Goal: Transaction & Acquisition: Obtain resource

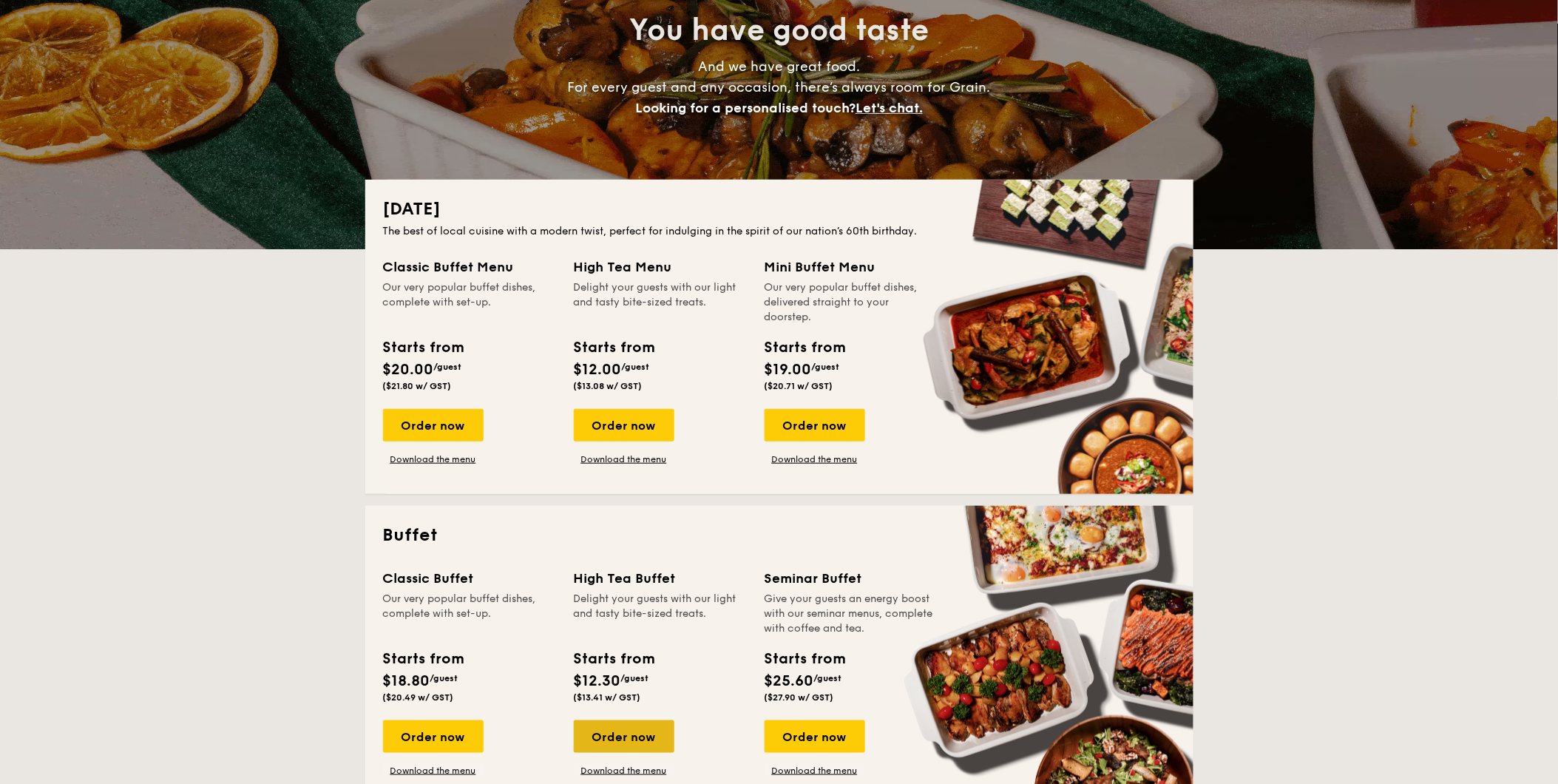
scroll to position [164, 0]
click at [647, 425] on div "Order now" at bounding box center [624, 426] width 100 height 33
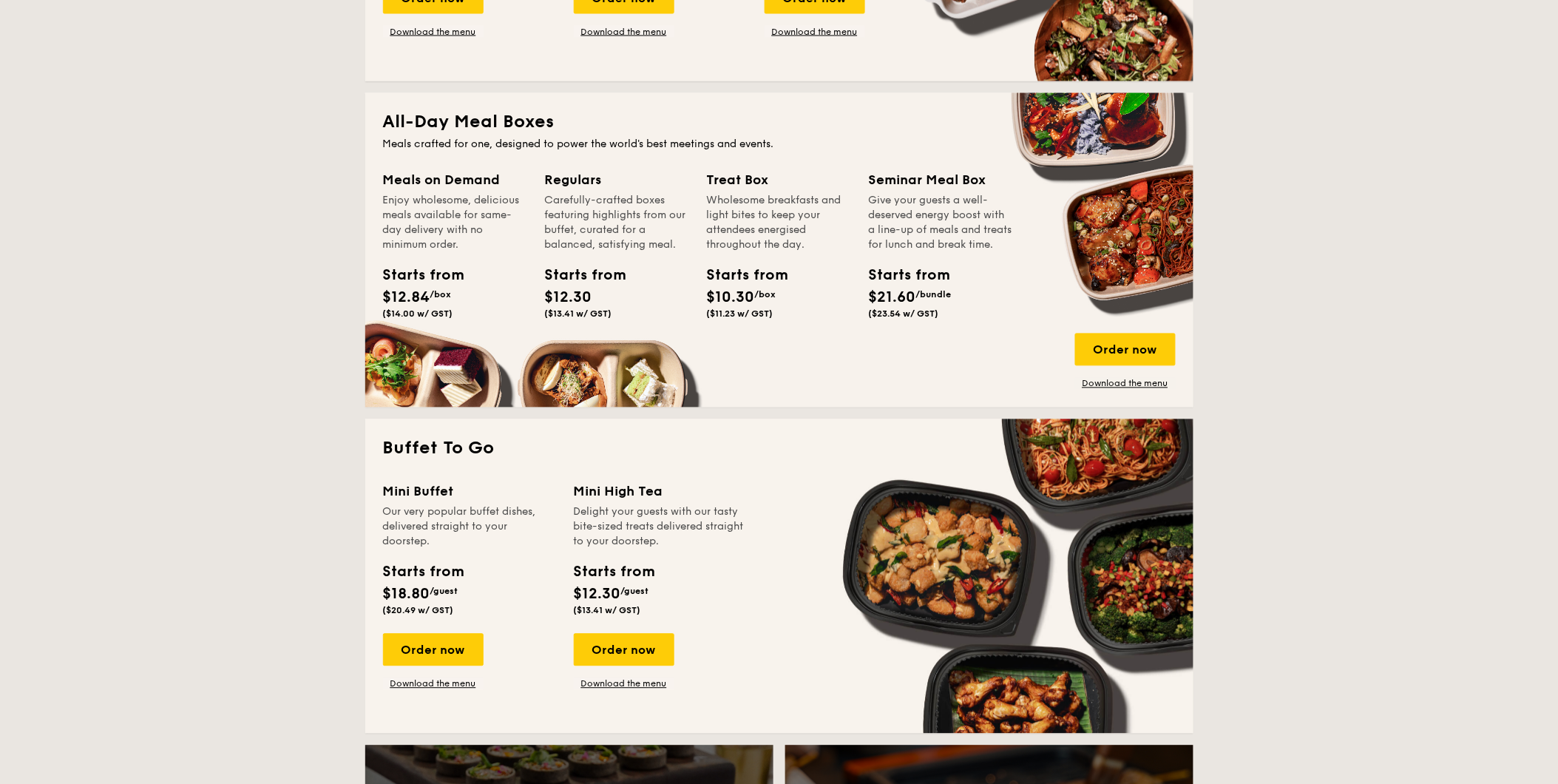
scroll to position [1067, 0]
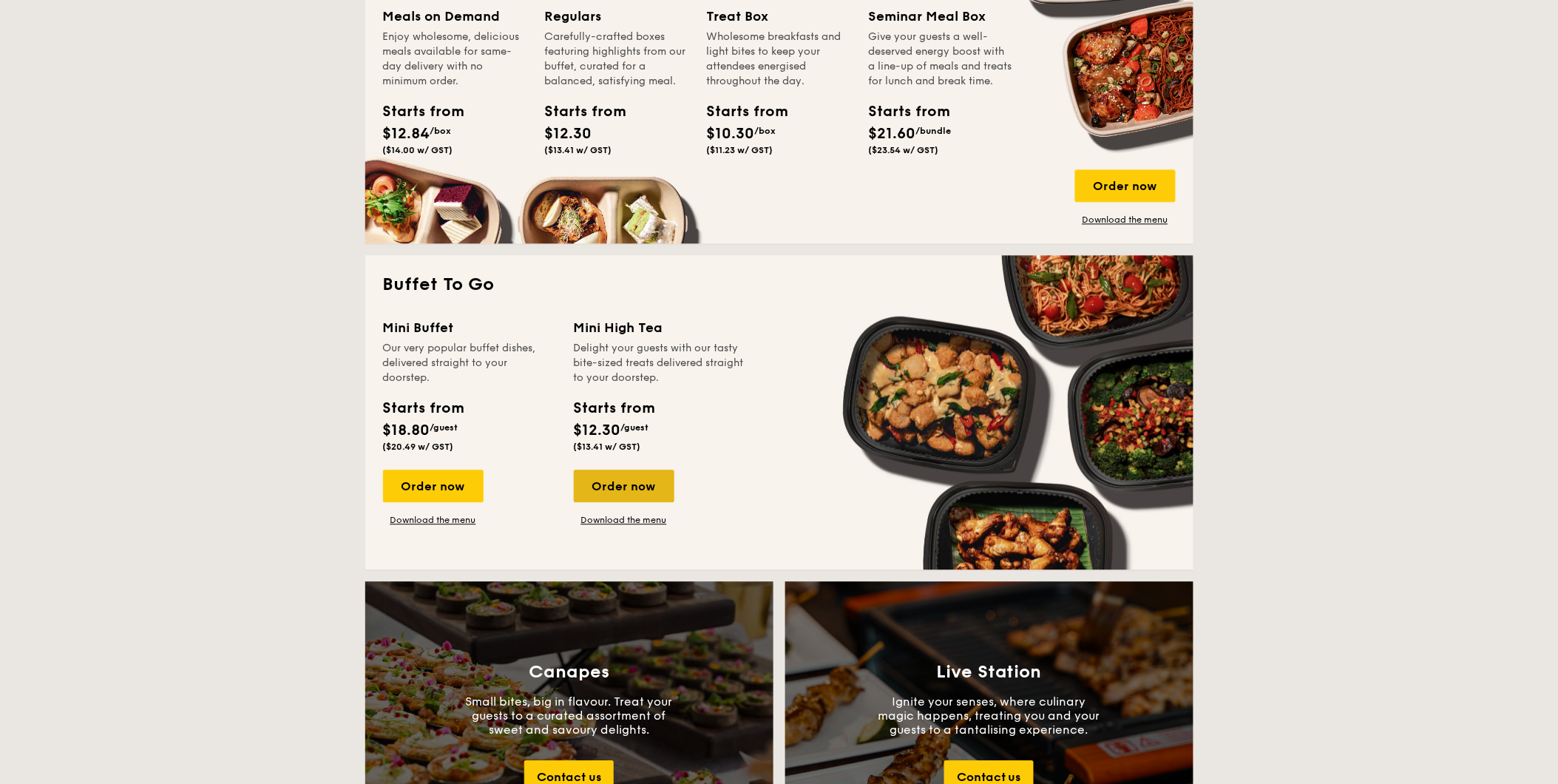
click at [644, 496] on div "Order now" at bounding box center [624, 485] width 100 height 33
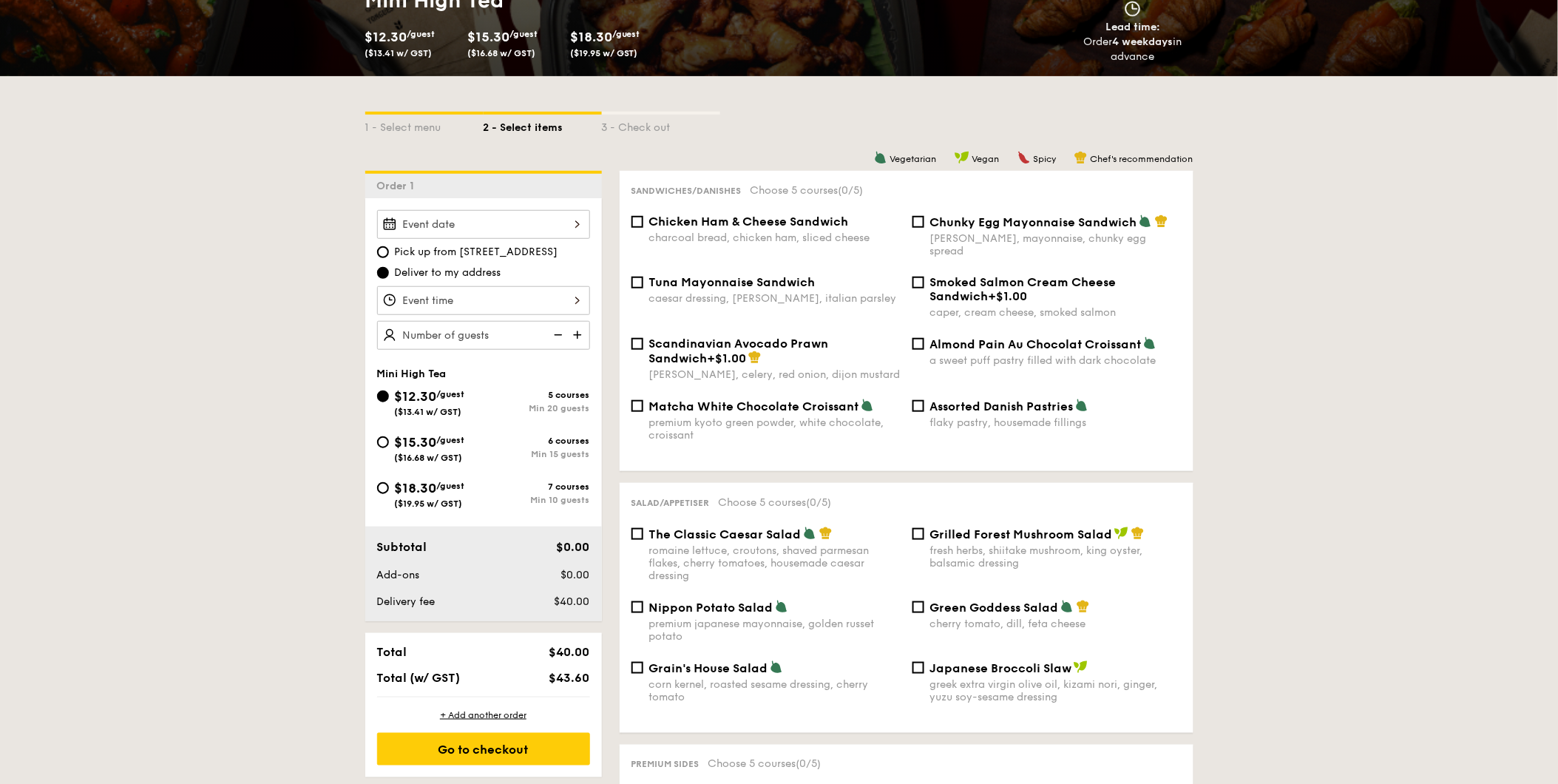
scroll to position [328, 0]
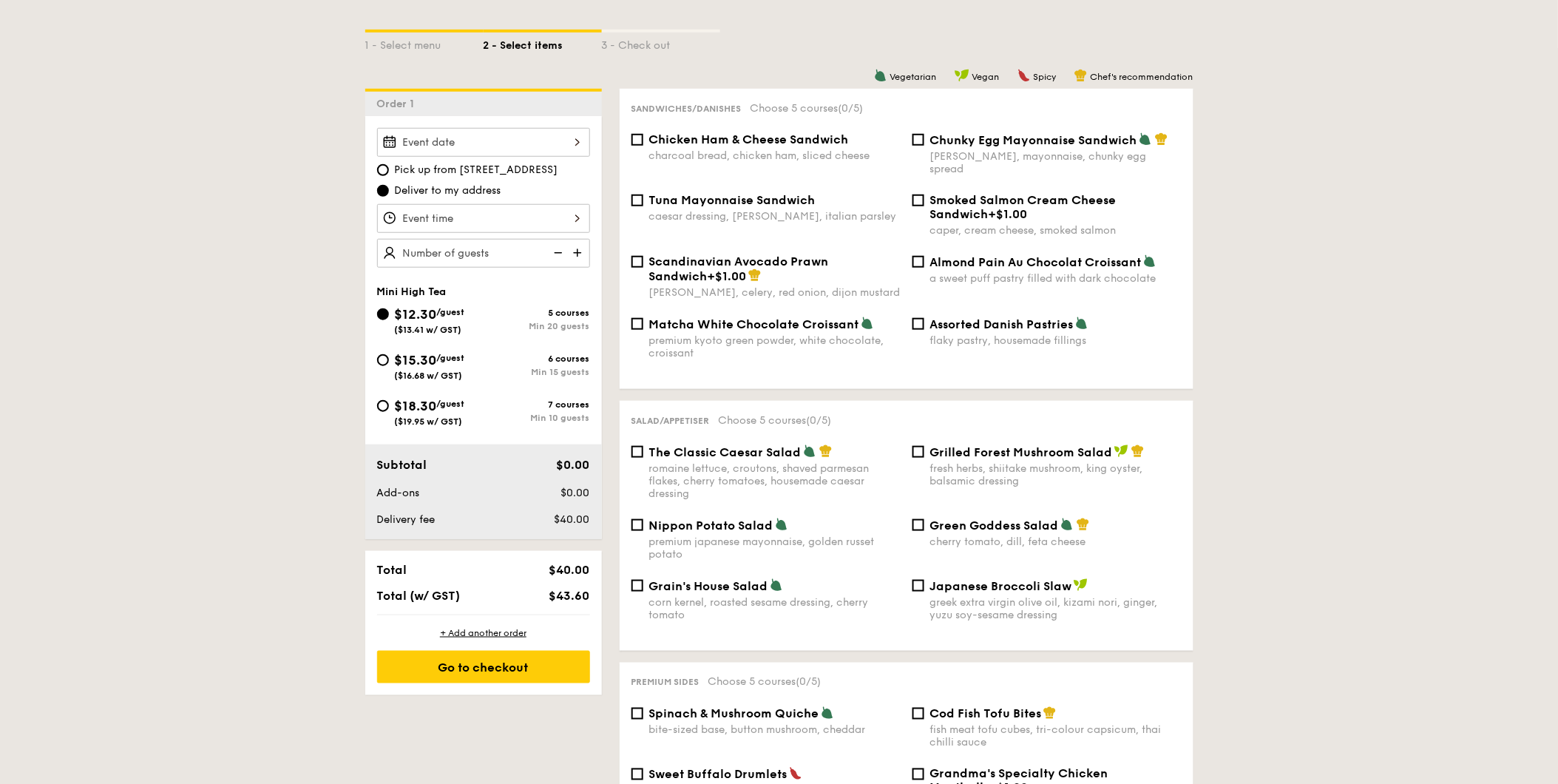
click at [684, 144] on span "Chicken Ham & Cheese Sandwich" at bounding box center [749, 139] width 199 height 14
click at [644, 144] on input "Chicken Ham & Cheese Sandwich charcoal bread, chicken ham, sliced cheese" at bounding box center [637, 140] width 12 height 12
checkbox input "true"
click at [672, 195] on span "Tuna Mayonnaise Sandwich" at bounding box center [732, 199] width 167 height 14
click at [644, 195] on input "Tuna Mayonnaise Sandwich caesar dressing, gherkin, italian parsley" at bounding box center [637, 200] width 12 height 12
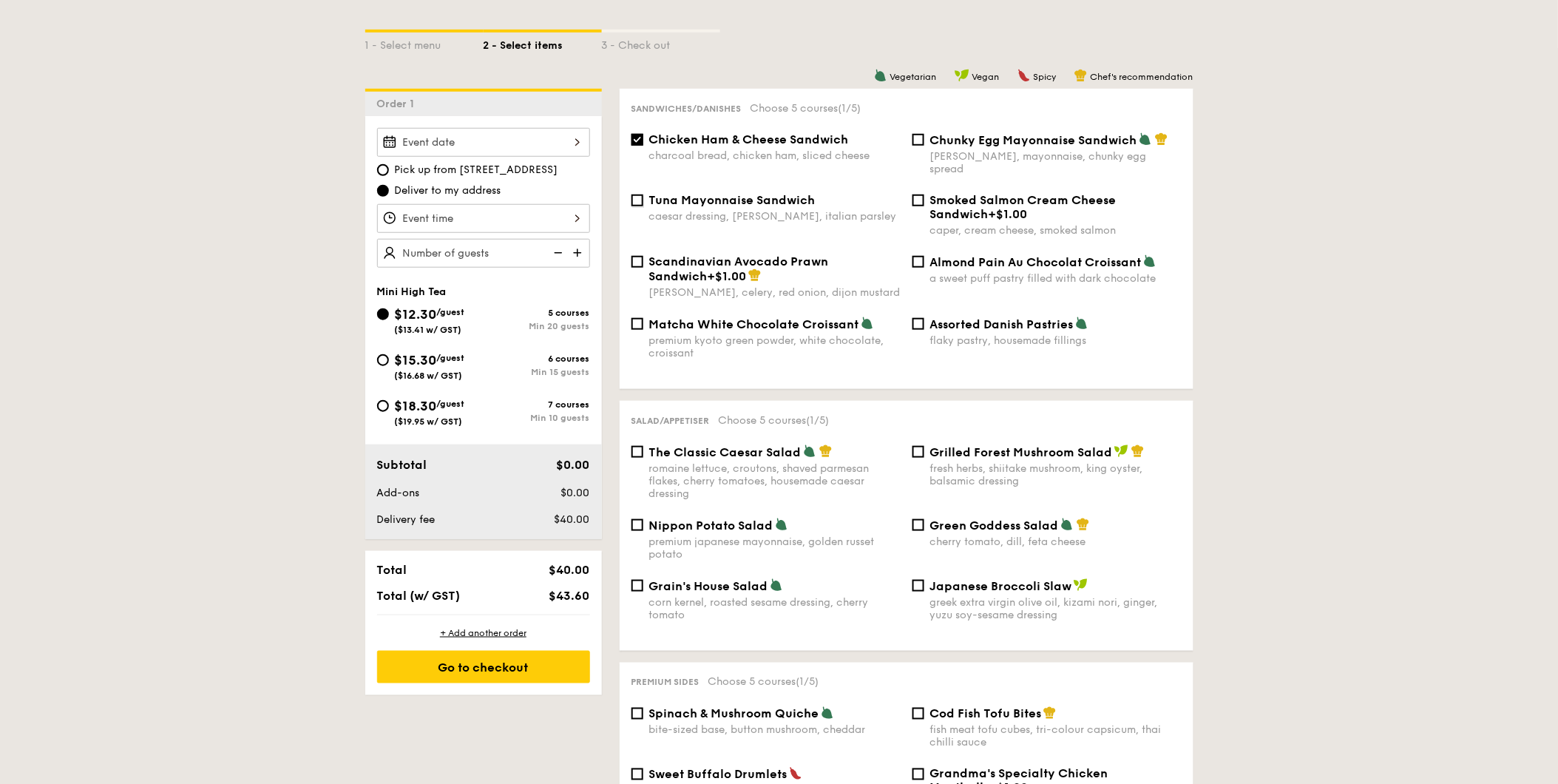
checkbox input "true"
click at [993, 142] on span "Chunky Egg Mayonnaise Sandwich" at bounding box center [1033, 140] width 207 height 14
click at [924, 142] on input "Chunky Egg Mayonnaise Sandwich dijon mustard, mayonnaise, chunky egg spread" at bounding box center [918, 140] width 12 height 12
checkbox input "true"
click at [971, 256] on span "Almond Pain Au Chocolat Croissant" at bounding box center [1035, 262] width 211 height 14
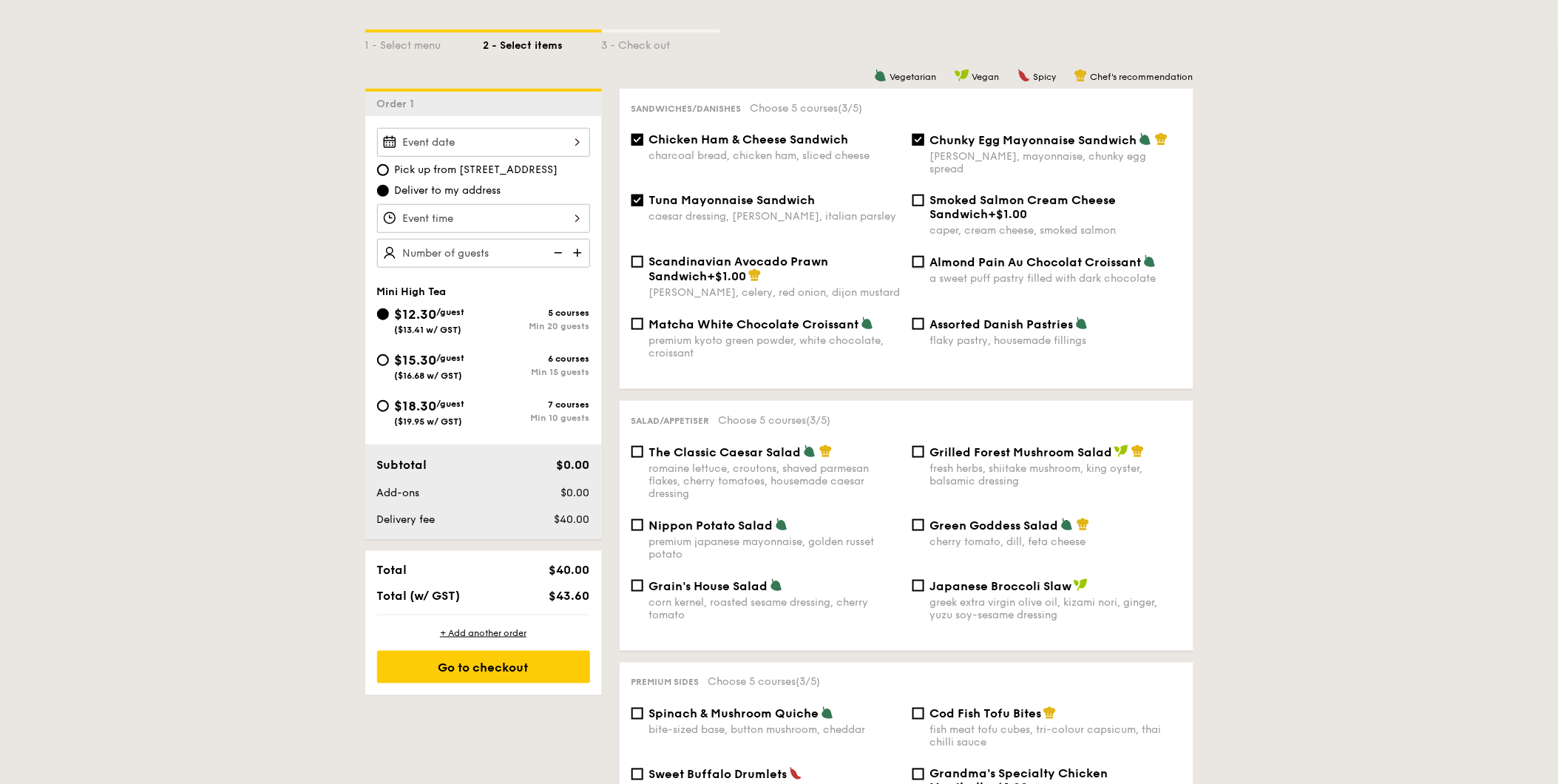
click at [924, 256] on input "Almond Pain Au Chocolat Croissant a sweet puff pastry filled with dark chocolate" at bounding box center [918, 262] width 12 height 12
checkbox input "true"
click at [962, 319] on span "Assorted Danish Pastries" at bounding box center [1001, 324] width 144 height 14
click at [924, 319] on input "Assorted Danish Pastries flaky pastry, housemade fillings" at bounding box center [918, 324] width 12 height 12
checkbox input "true"
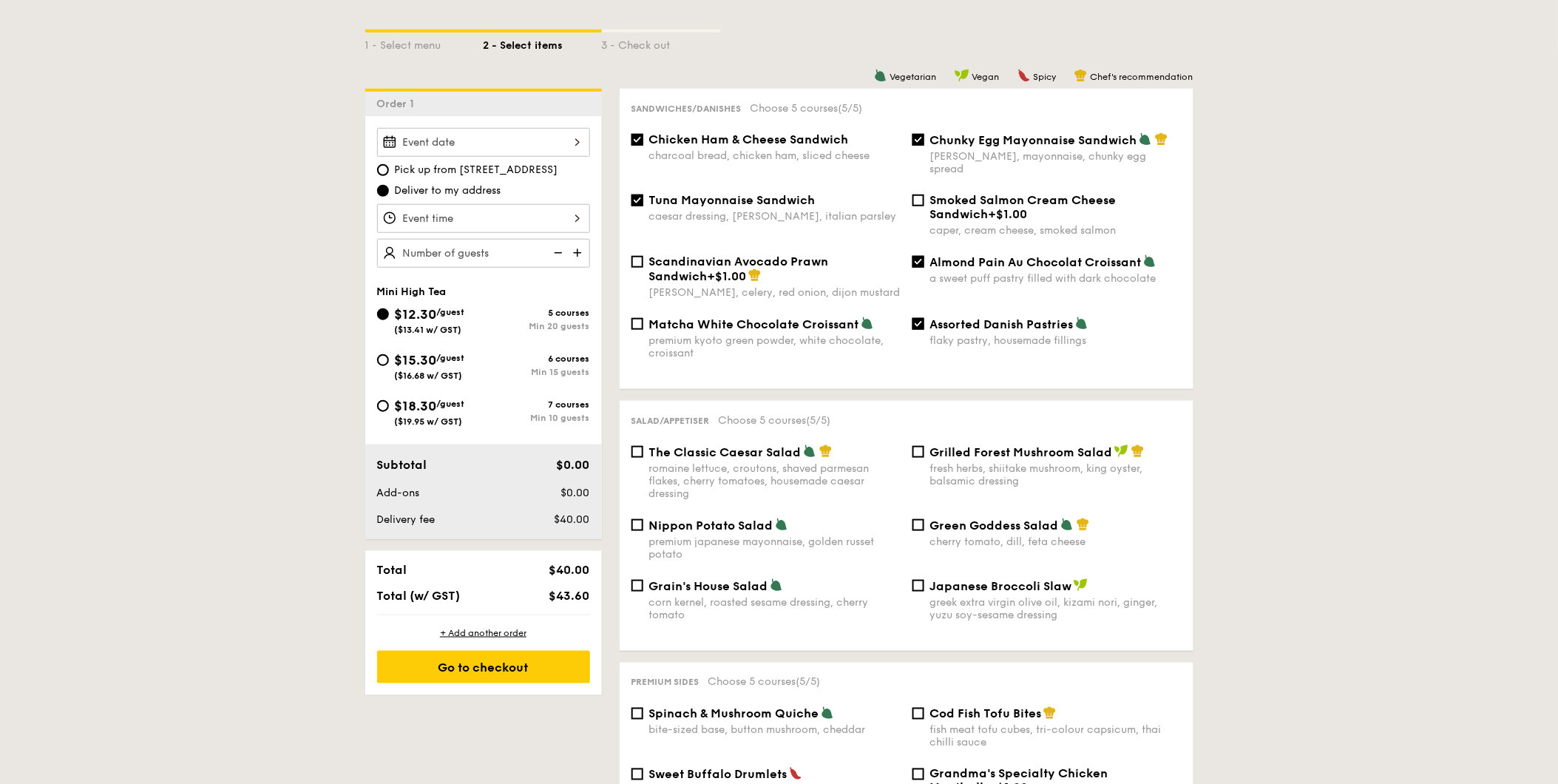
click at [762, 449] on span "The Classic Caesar Salad" at bounding box center [726, 452] width 152 height 14
click at [644, 449] on input "The Classic Caesar Salad romaine lettuce, croutons, shaved parmesan flakes, che…" at bounding box center [637, 452] width 12 height 12
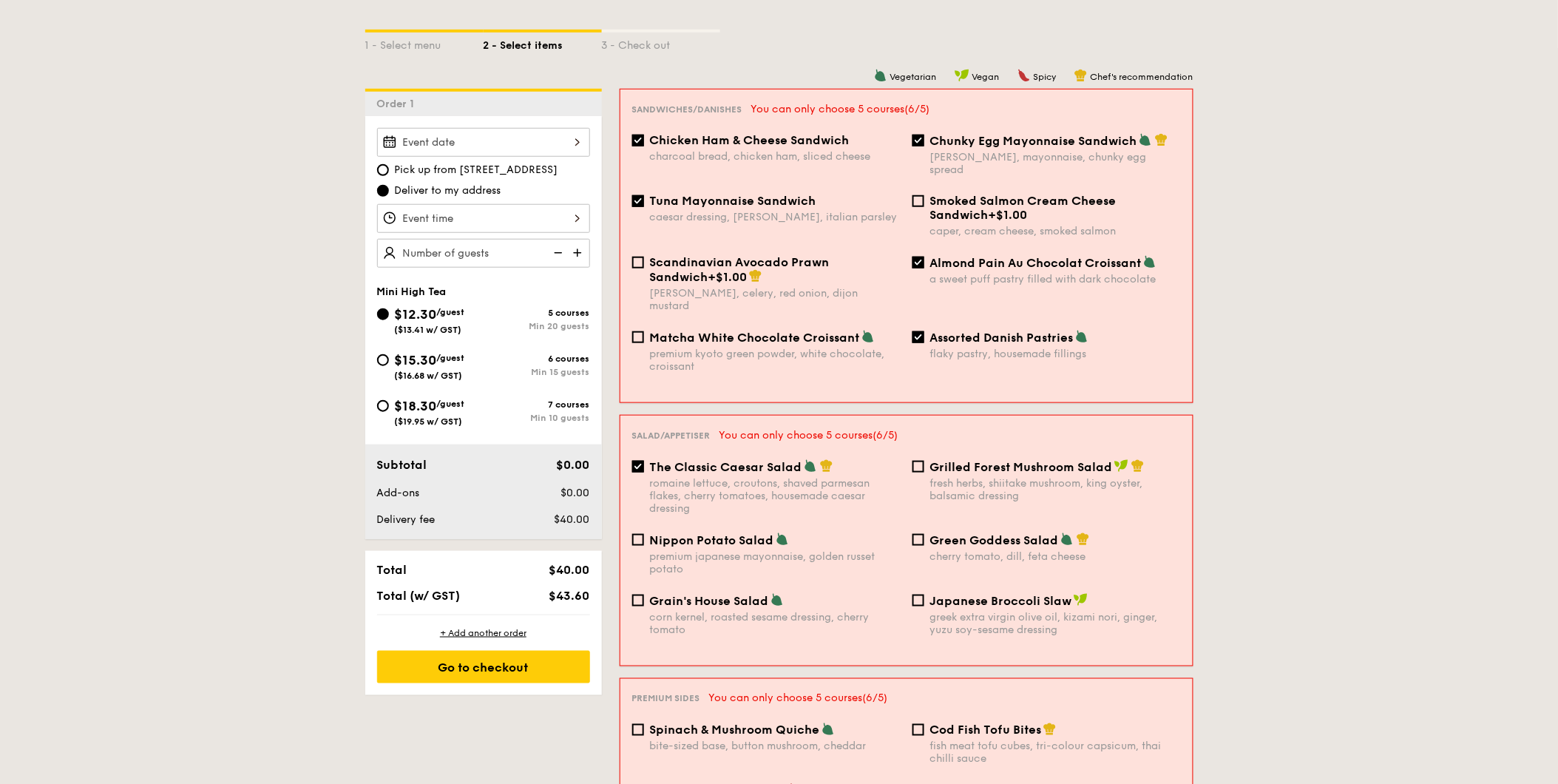
click at [742, 477] on div "romaine lettuce, croutons, shaved parmesan flakes, cherry tomatoes, housemade c…" at bounding box center [776, 495] width 251 height 38
click at [644, 460] on input "The Classic Caesar Salad romaine lettuce, croutons, shaved parmesan flakes, che…" at bounding box center [638, 466] width 12 height 12
checkbox input "false"
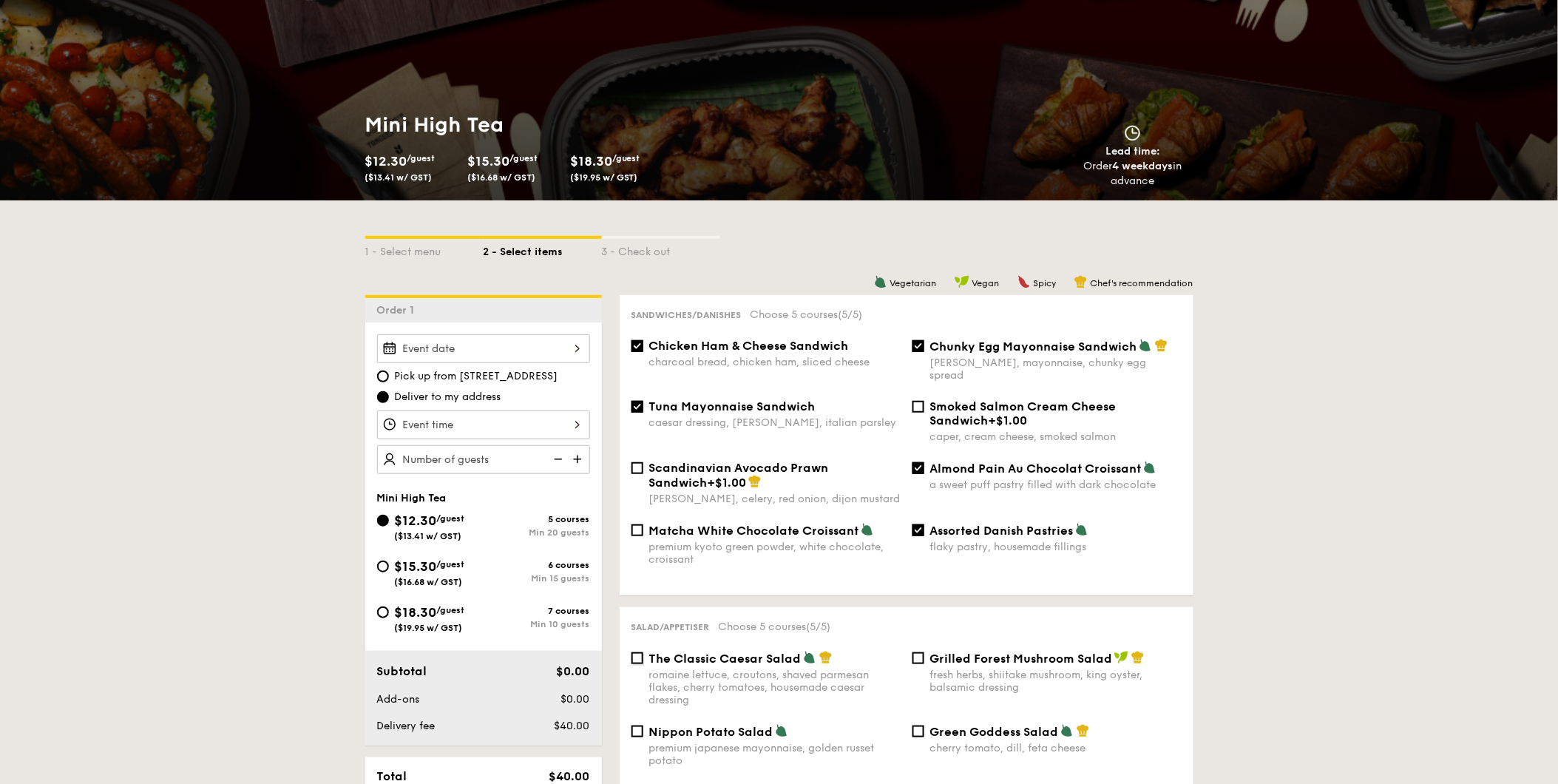
scroll to position [0, 0]
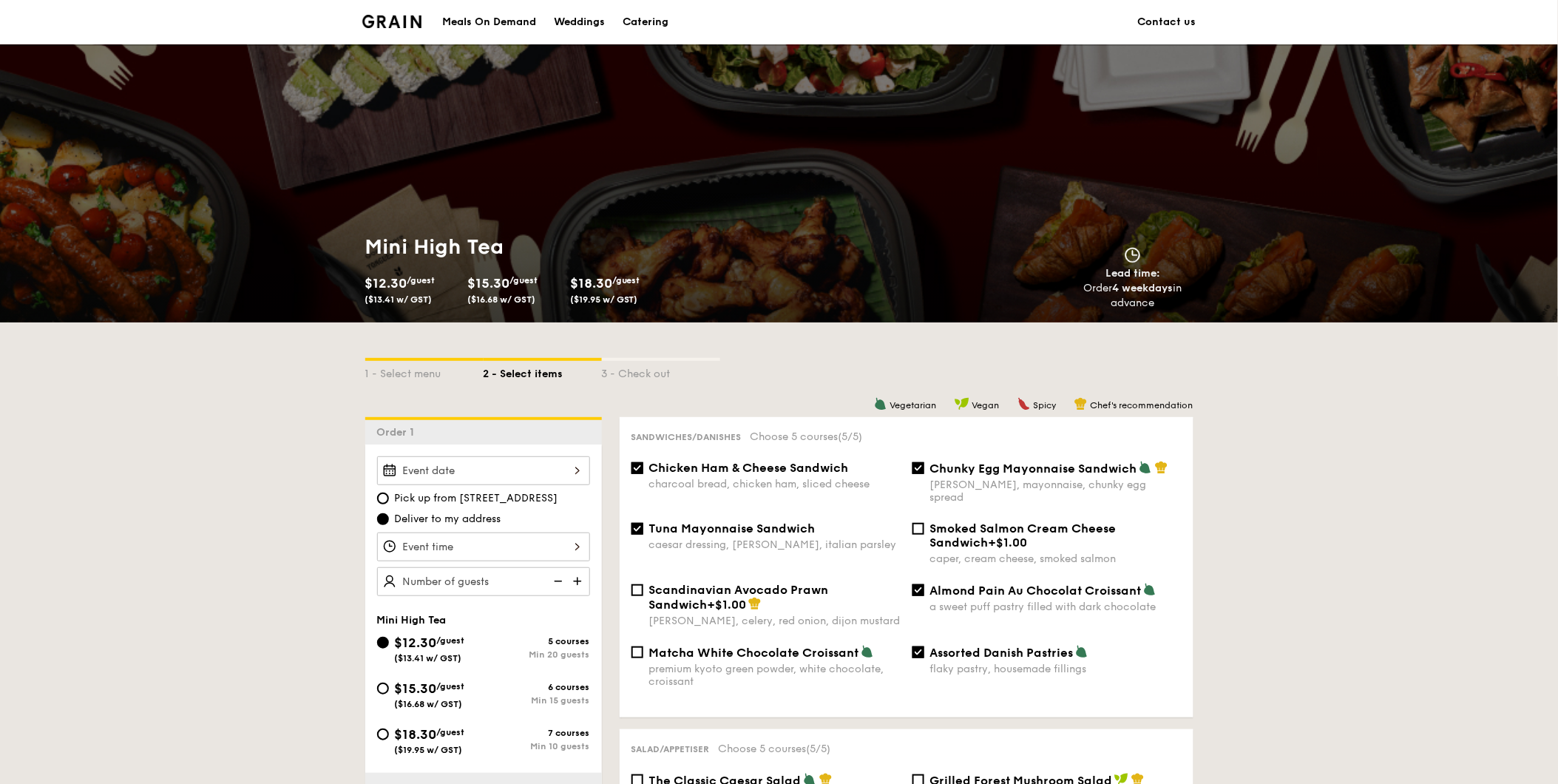
click at [484, 26] on div "Meals On Demand" at bounding box center [489, 22] width 93 height 44
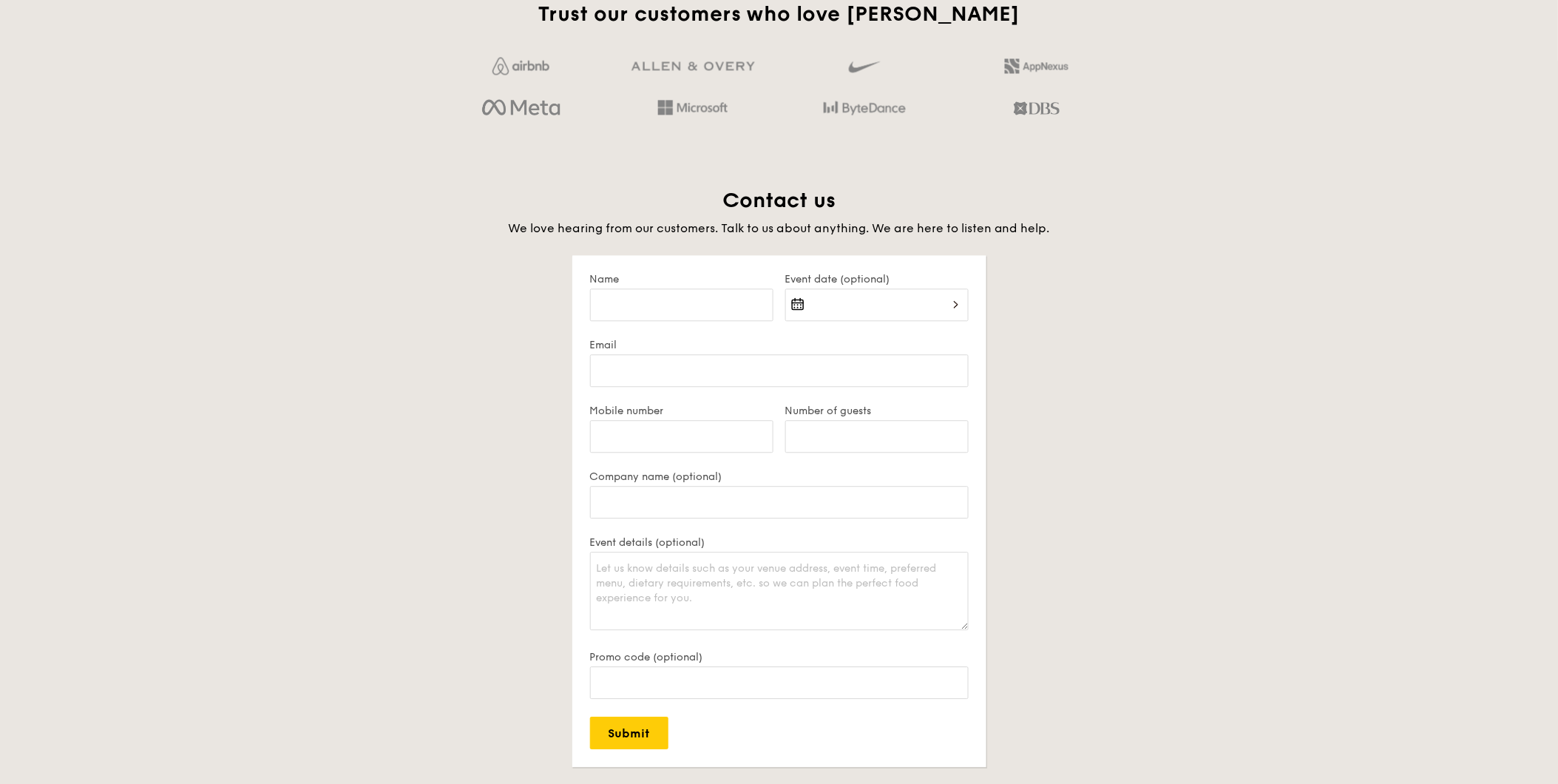
scroll to position [2684, 0]
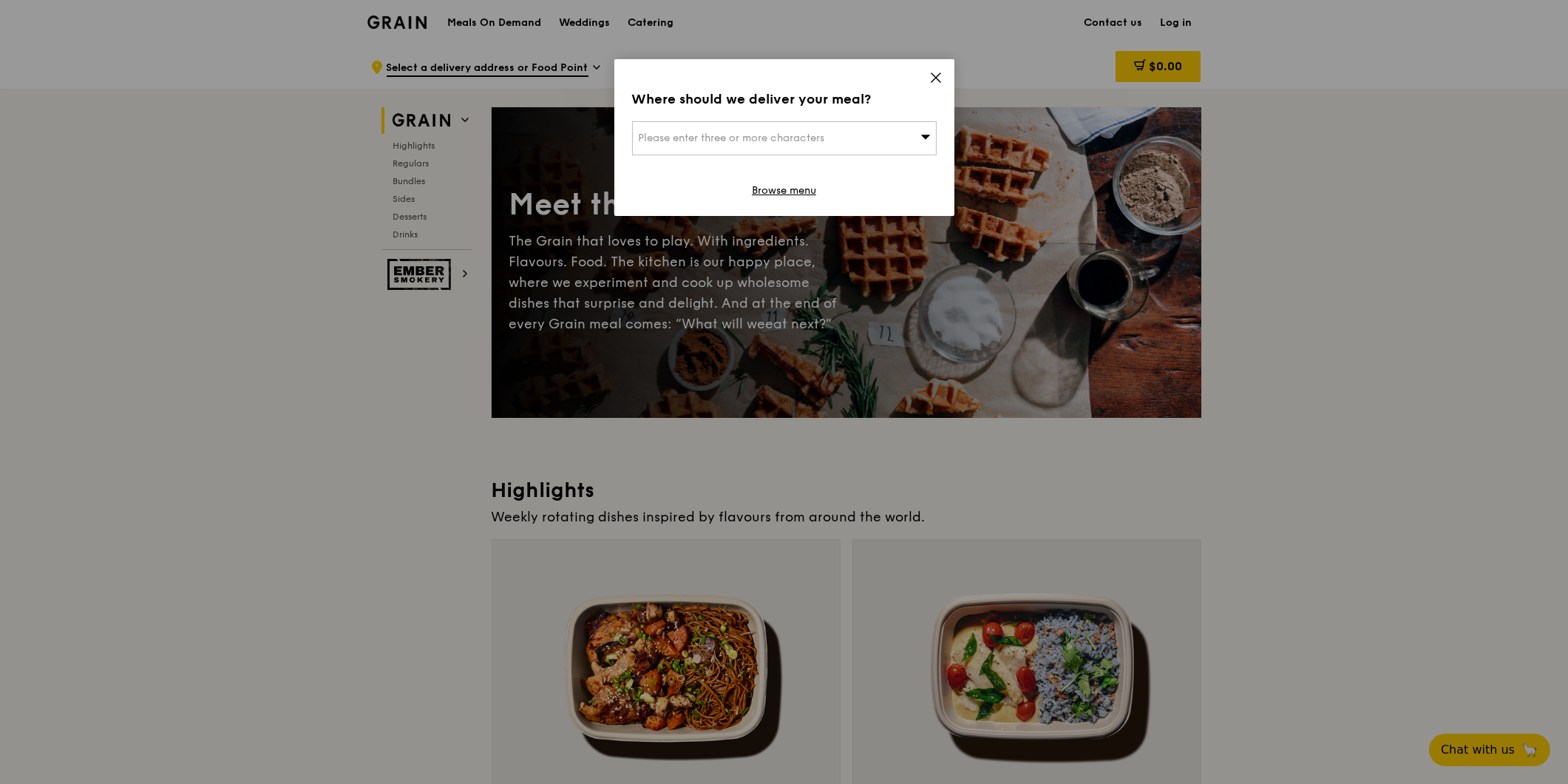
click at [940, 82] on icon at bounding box center [935, 77] width 9 height 9
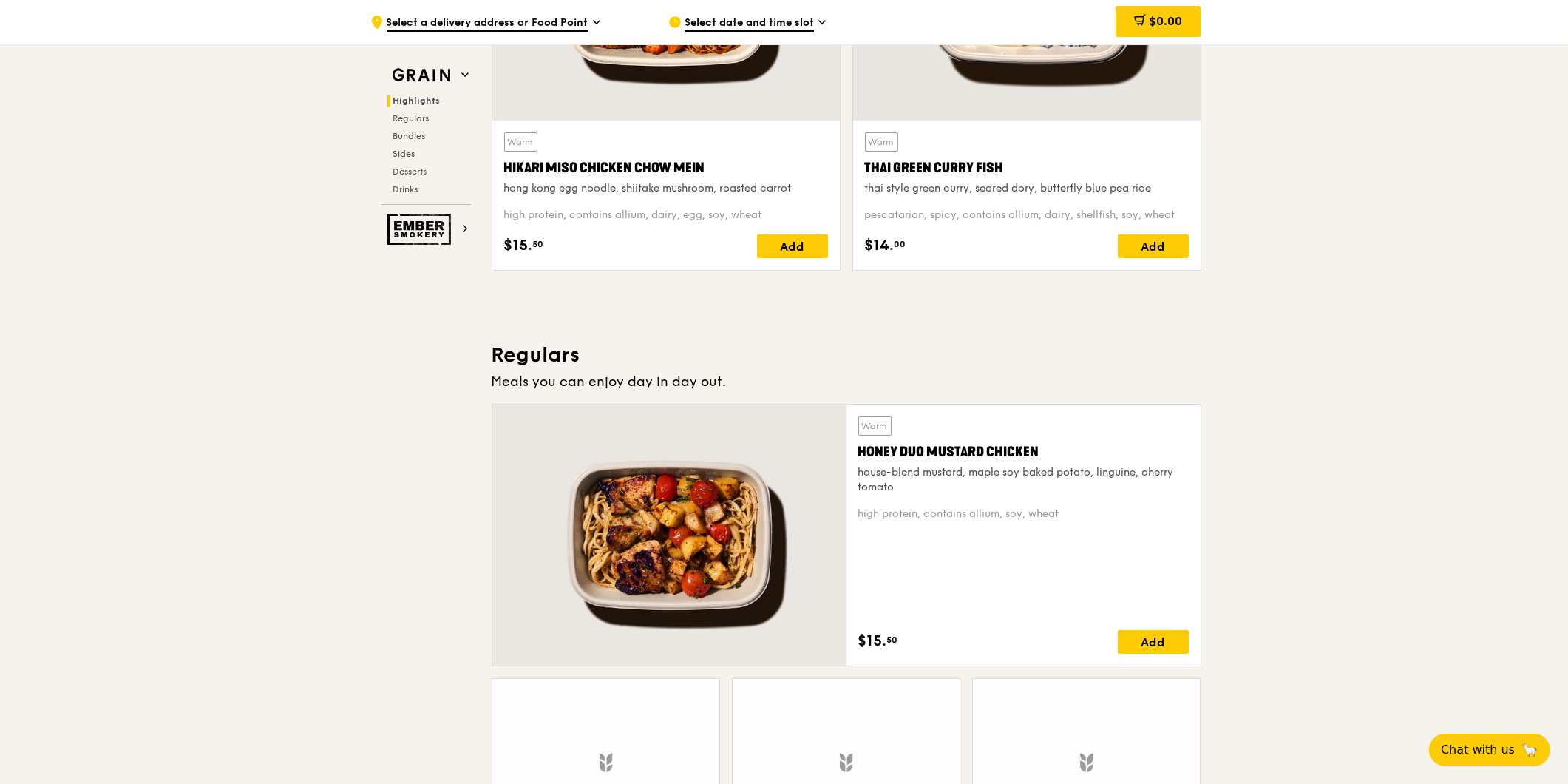
scroll to position [739, 0]
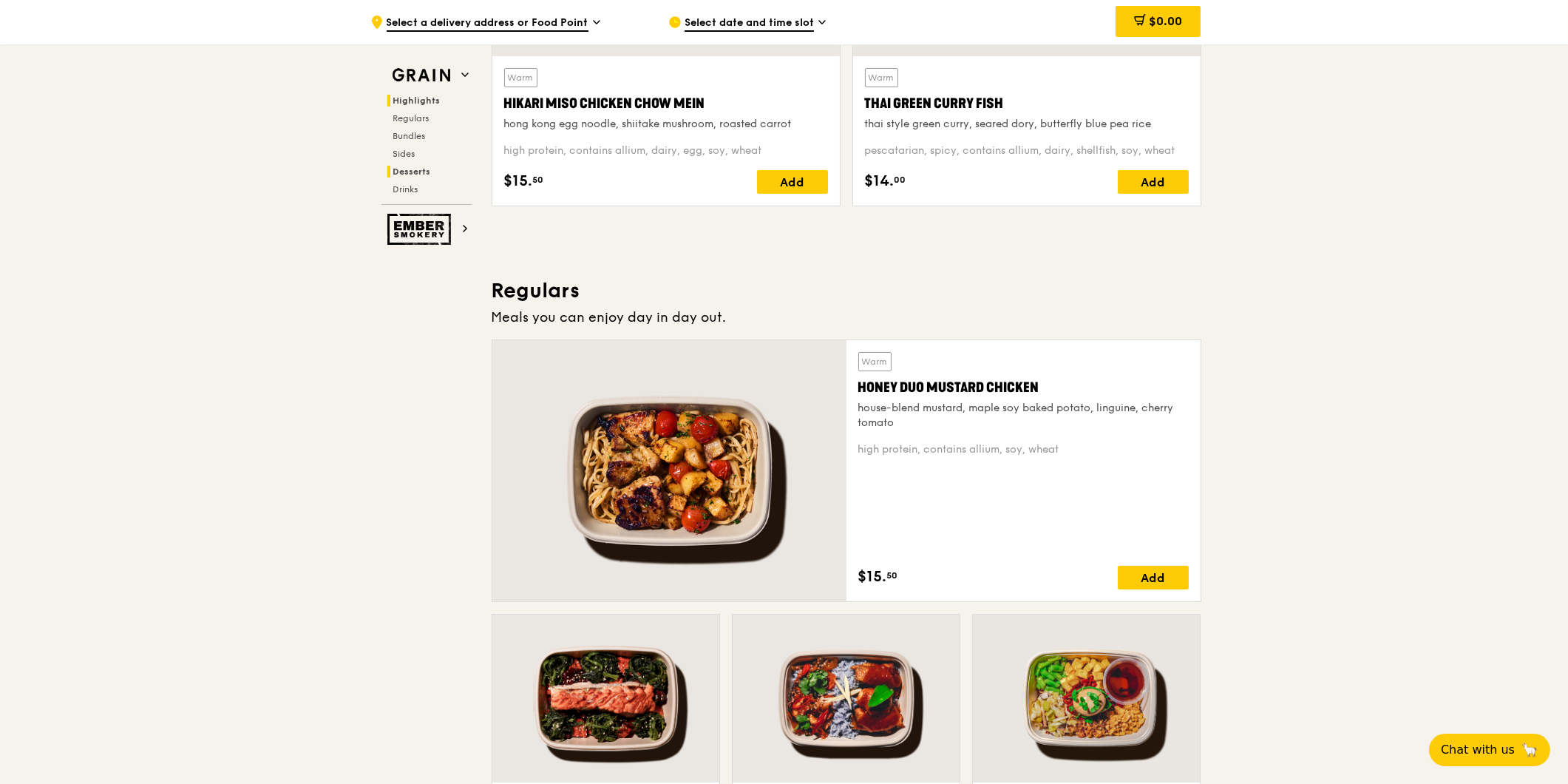
click at [422, 173] on span "Desserts" at bounding box center [411, 171] width 38 height 11
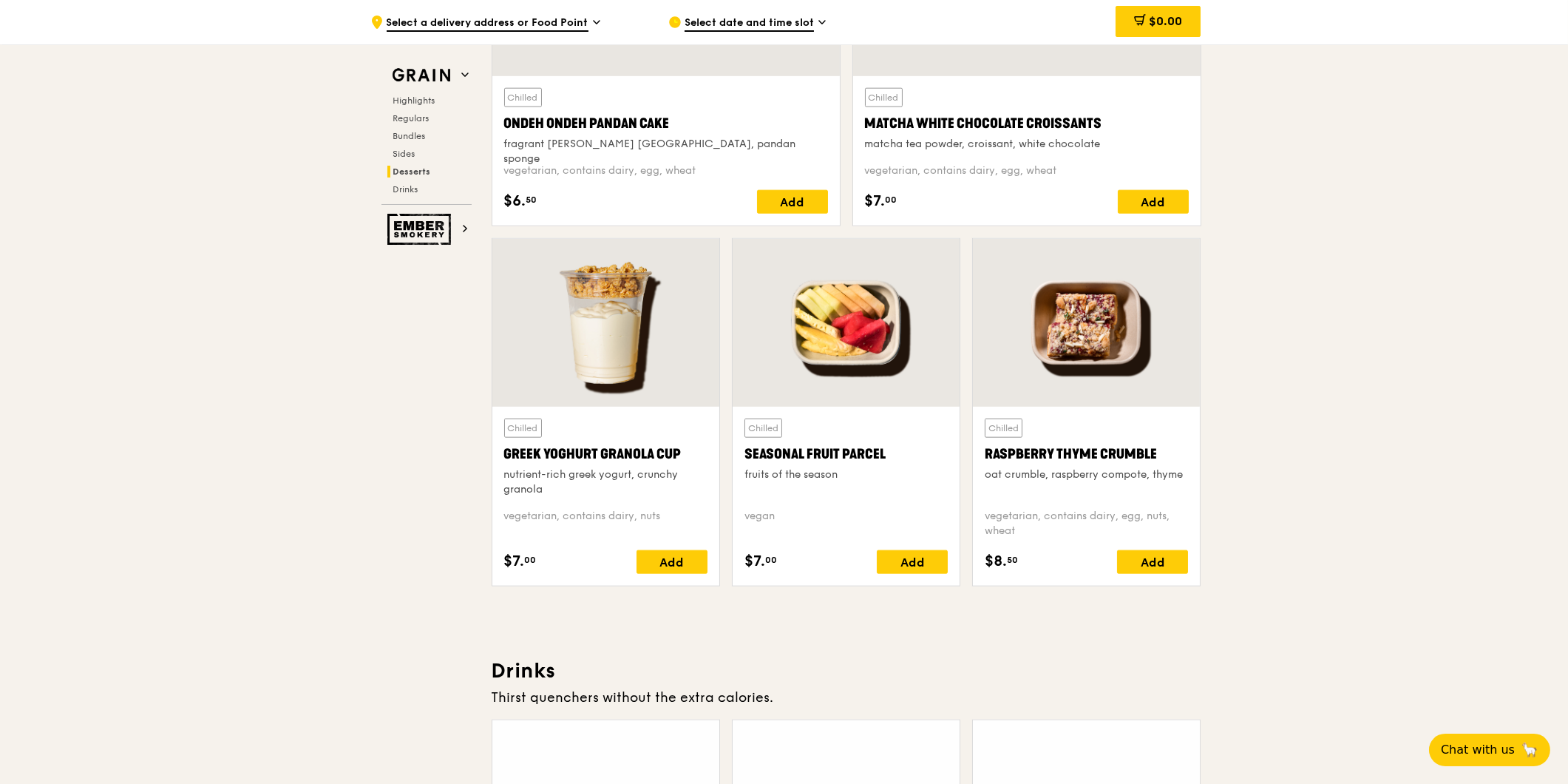
scroll to position [4714, 0]
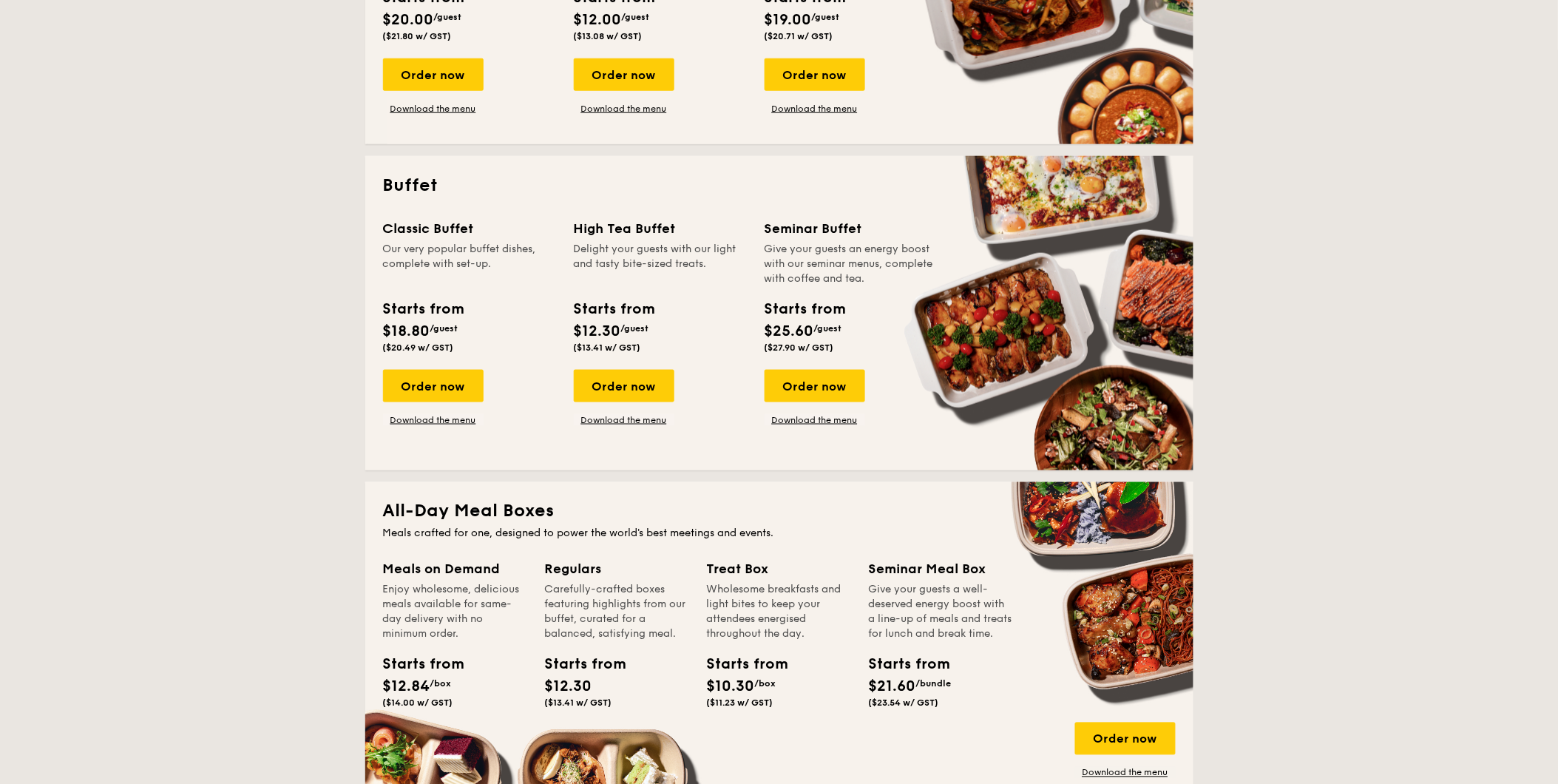
scroll to position [739, 0]
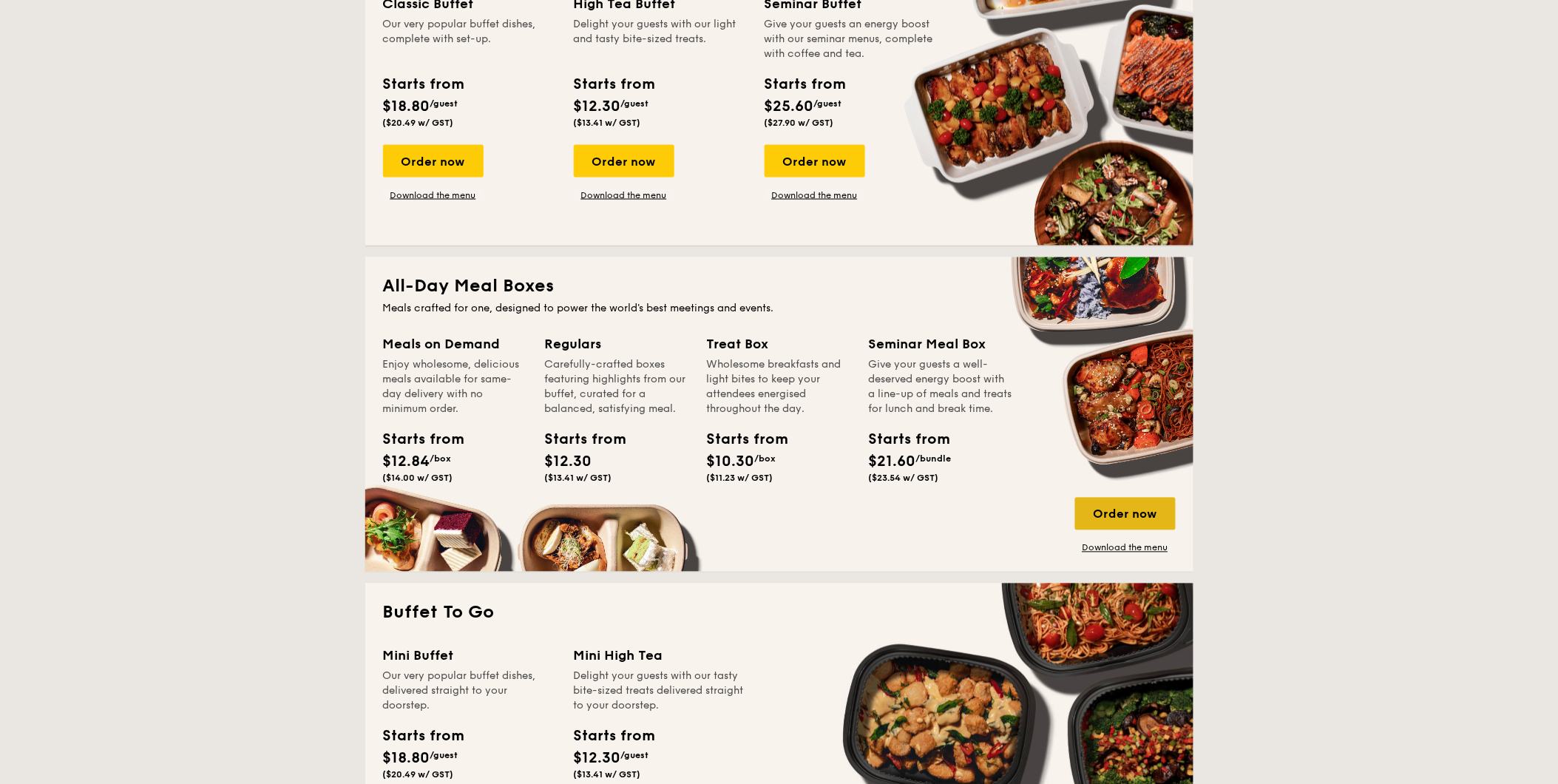
click at [1117, 516] on div "Order now" at bounding box center [1125, 514] width 100 height 33
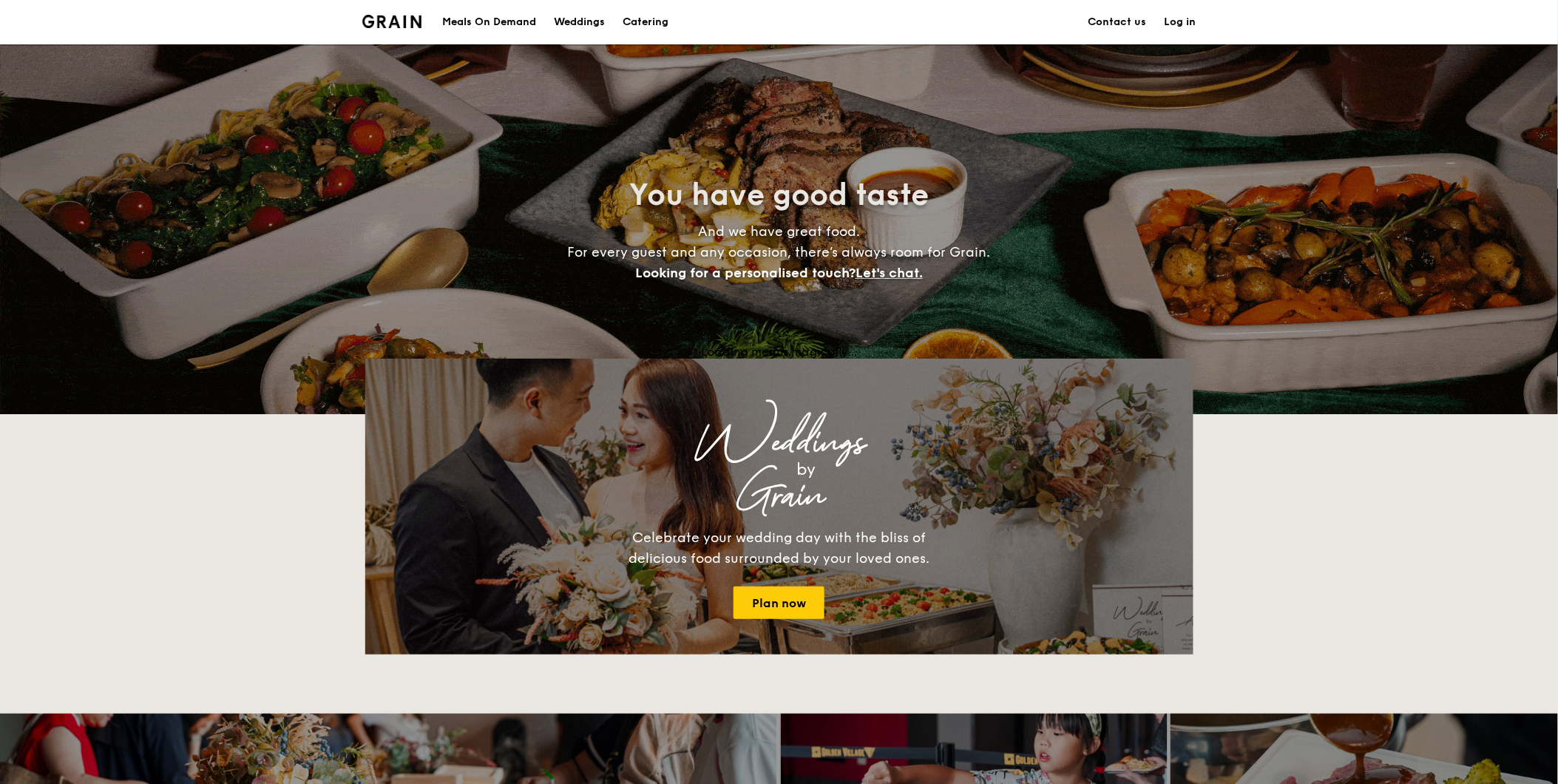
scroll to position [2354, 0]
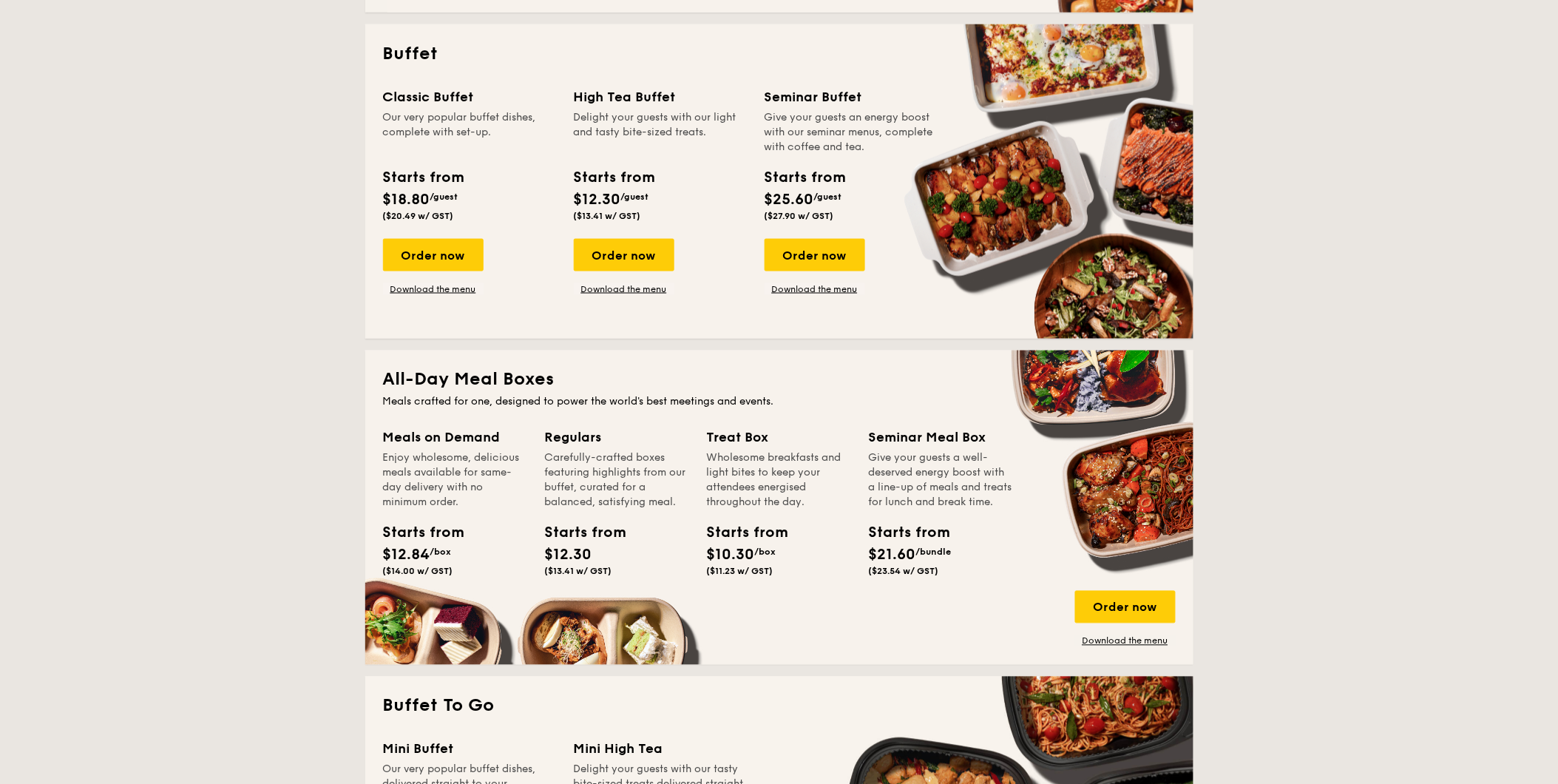
scroll to position [739, 0]
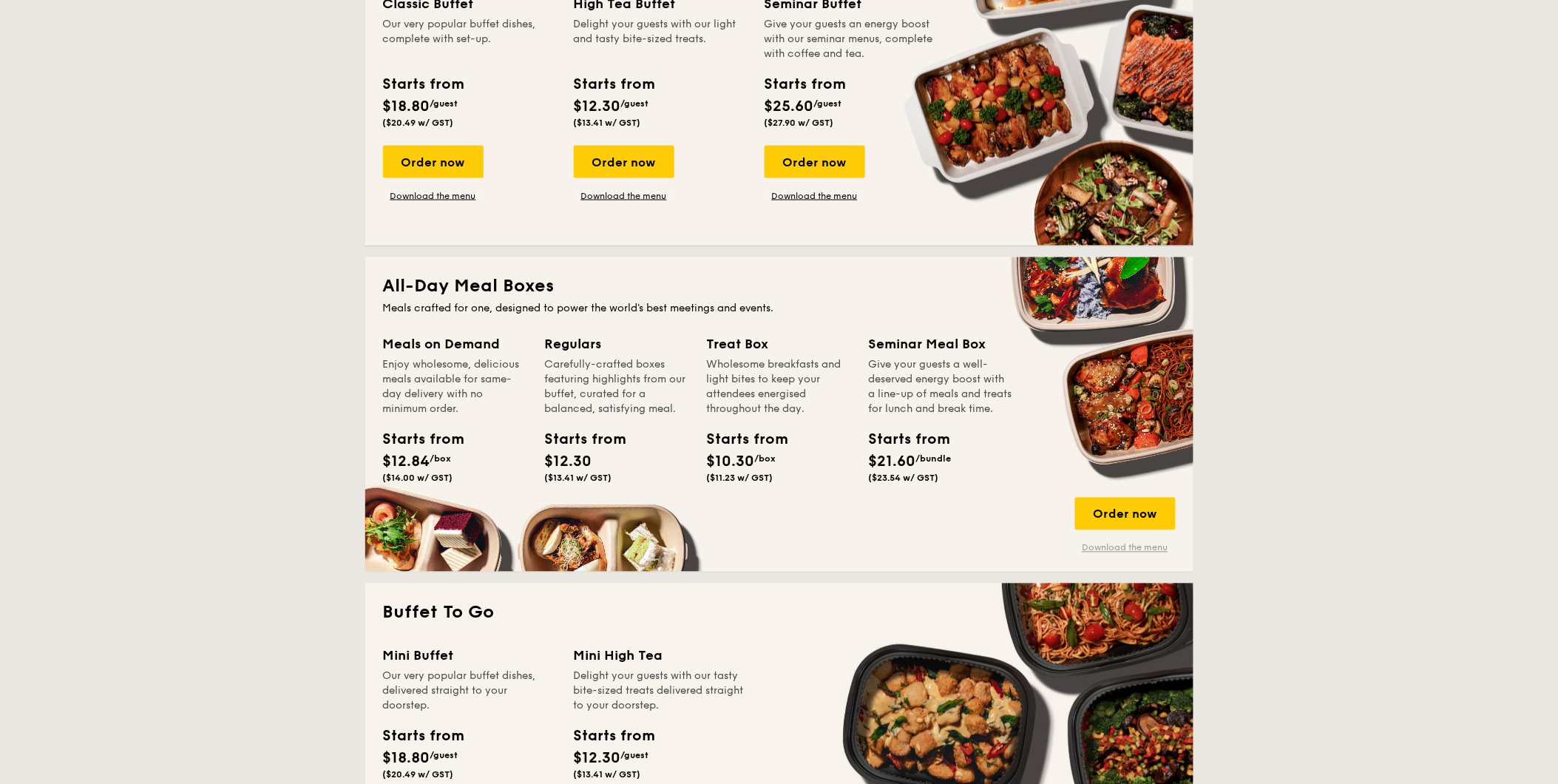
click at [1134, 545] on link "Download the menu" at bounding box center [1125, 548] width 100 height 12
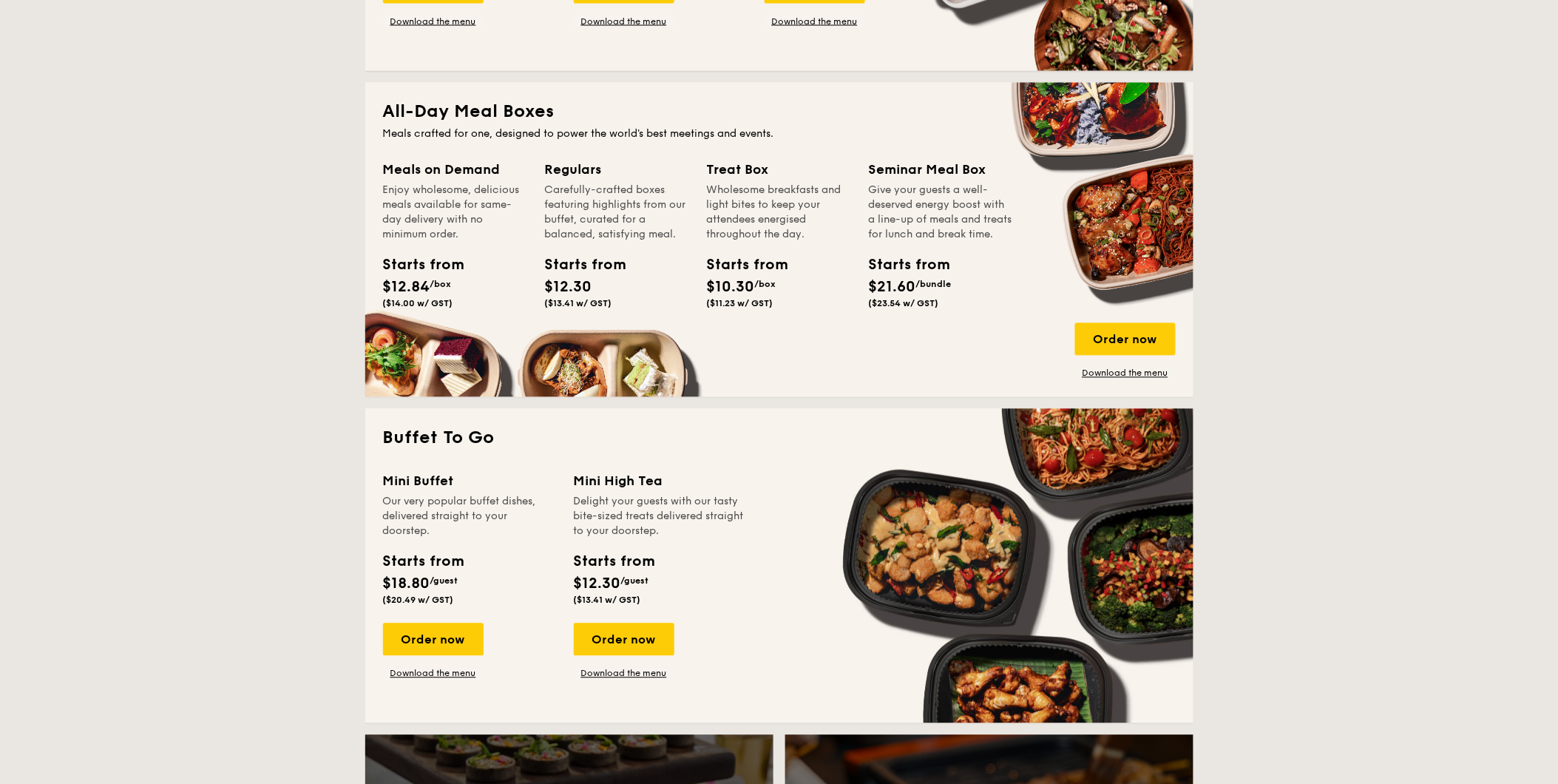
scroll to position [1232, 0]
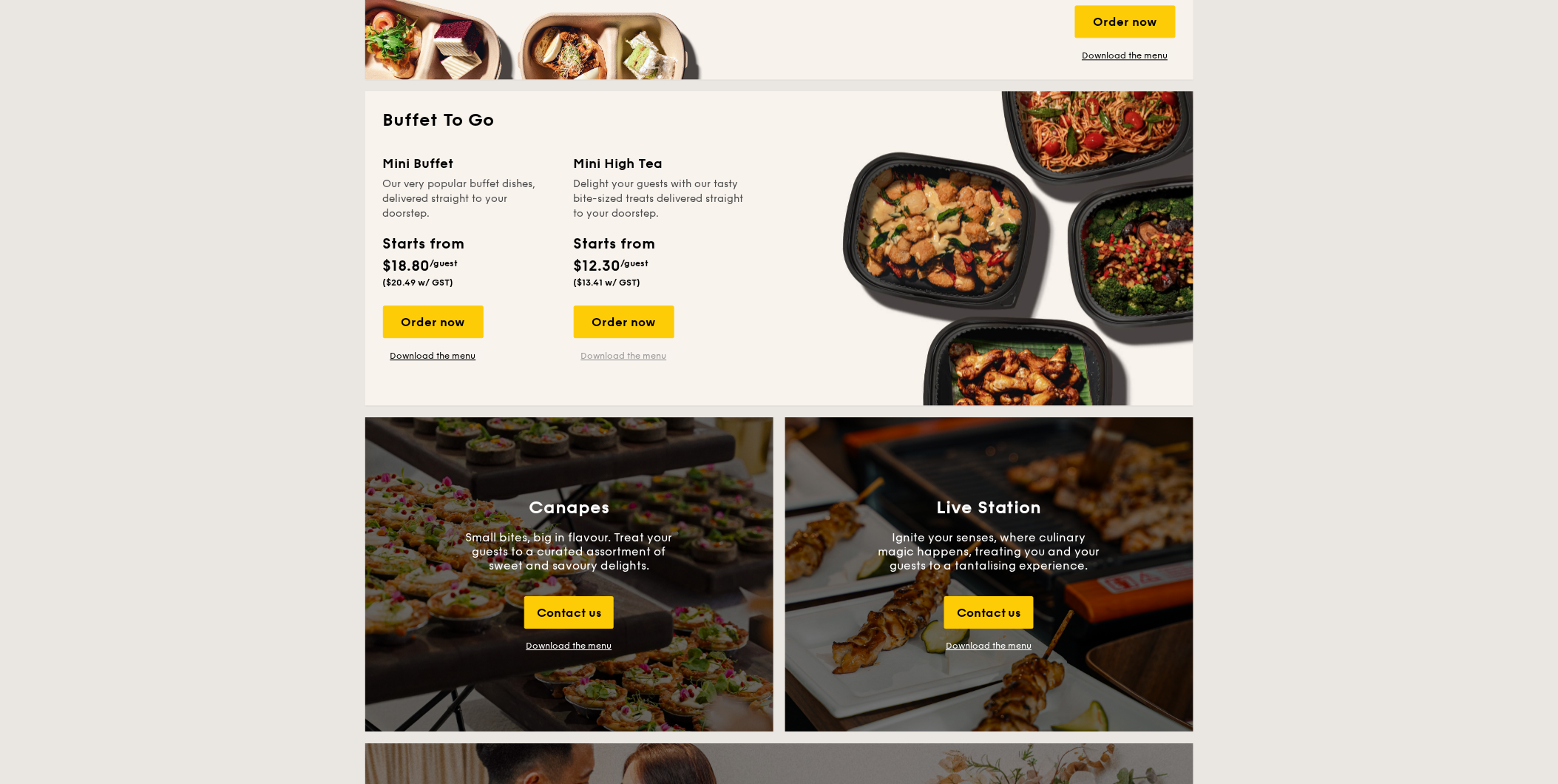
click at [617, 353] on link "Download the menu" at bounding box center [624, 355] width 100 height 12
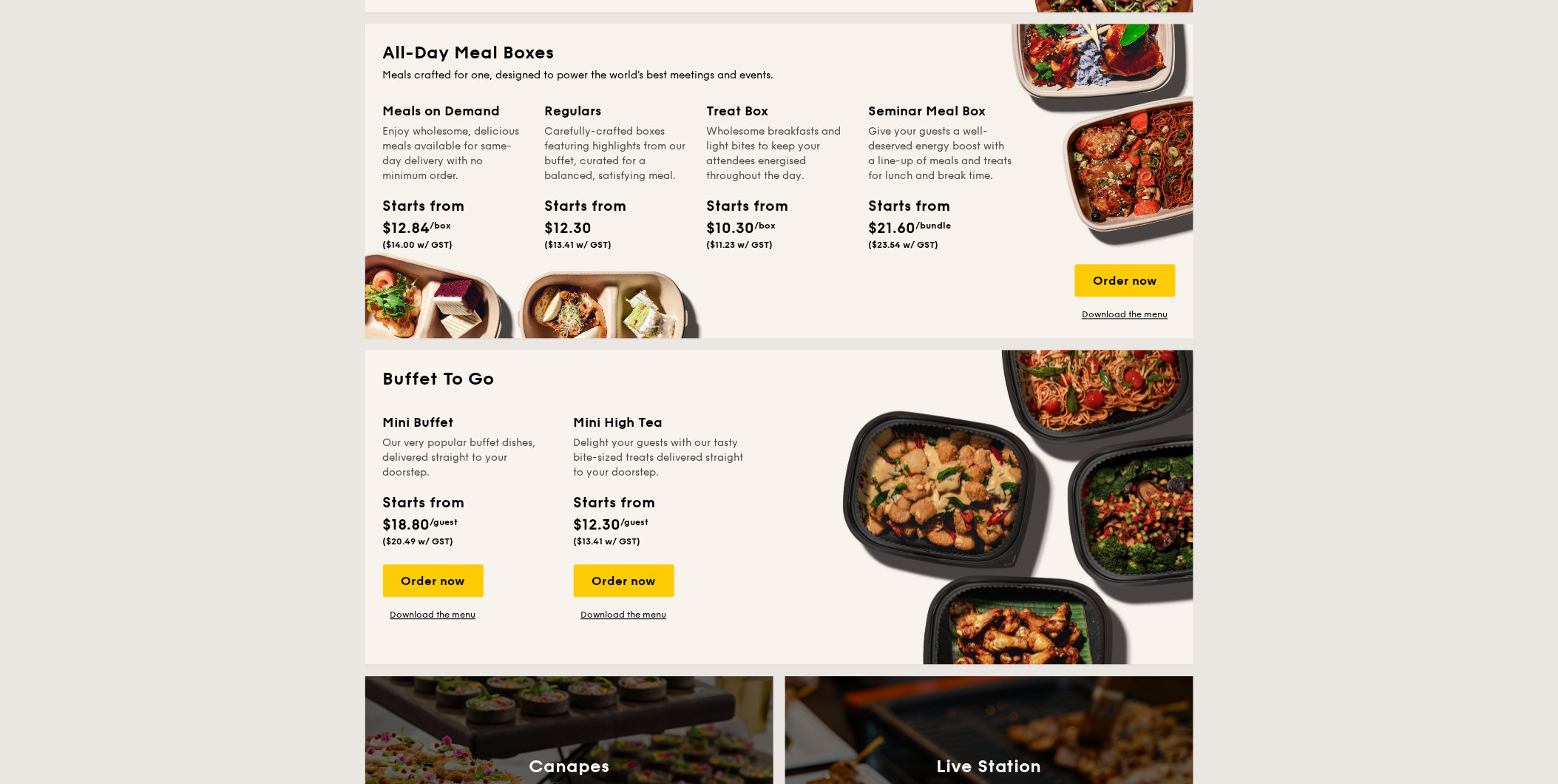
scroll to position [985, 0]
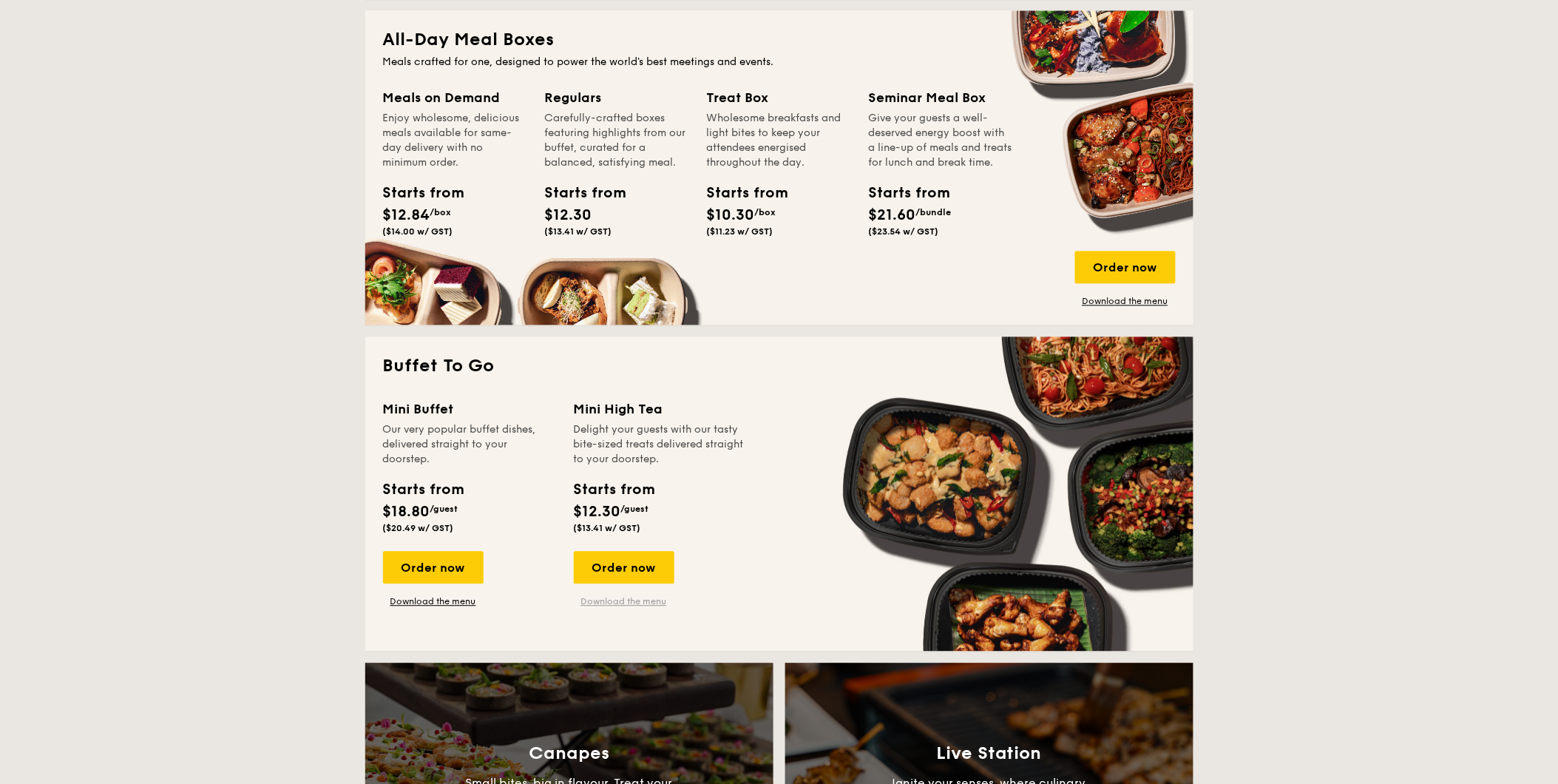
click at [625, 604] on link "Download the menu" at bounding box center [624, 602] width 100 height 12
